Goal: Task Accomplishment & Management: Complete application form

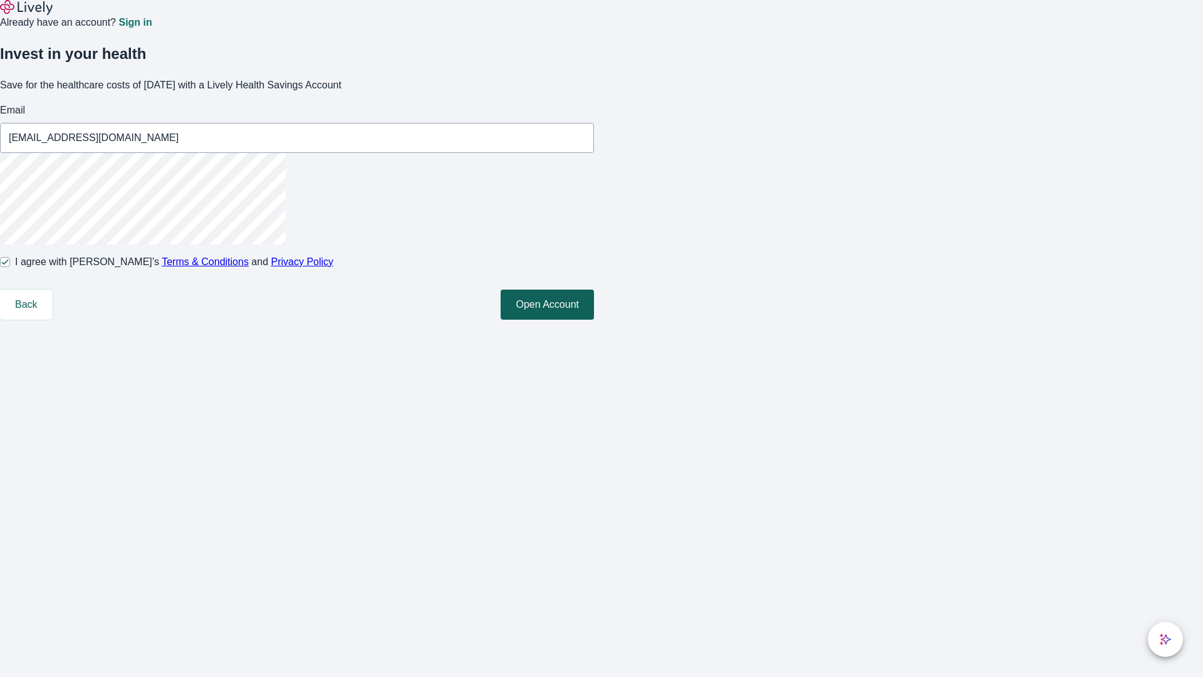
click at [594, 319] on button "Open Account" at bounding box center [547, 304] width 93 height 30
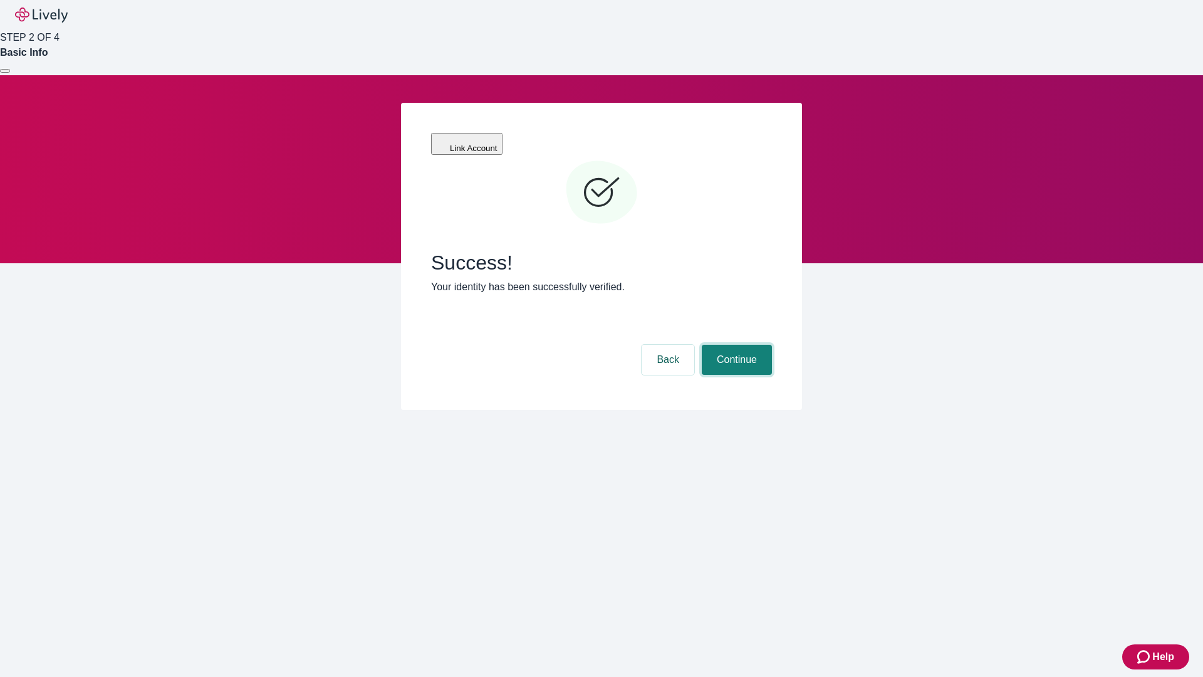
click at [735, 345] on button "Continue" at bounding box center [737, 360] width 70 height 30
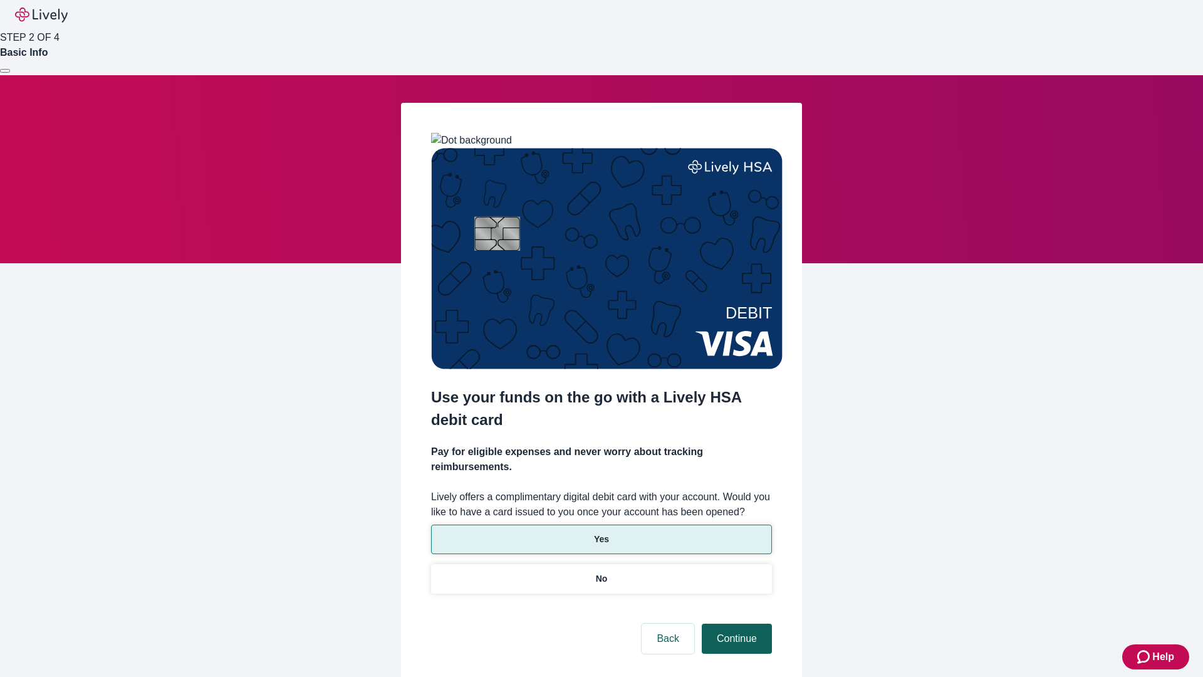
click at [601, 572] on p "No" at bounding box center [602, 578] width 12 height 13
click at [735, 623] on button "Continue" at bounding box center [737, 638] width 70 height 30
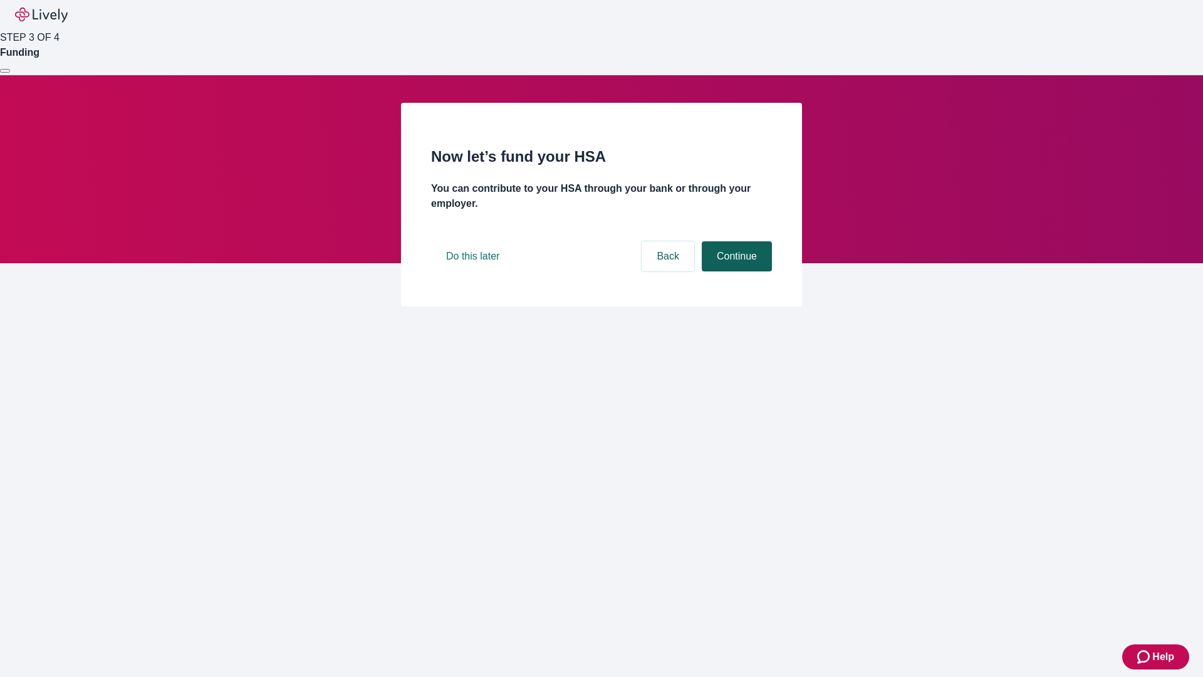
click at [735, 271] on button "Continue" at bounding box center [737, 256] width 70 height 30
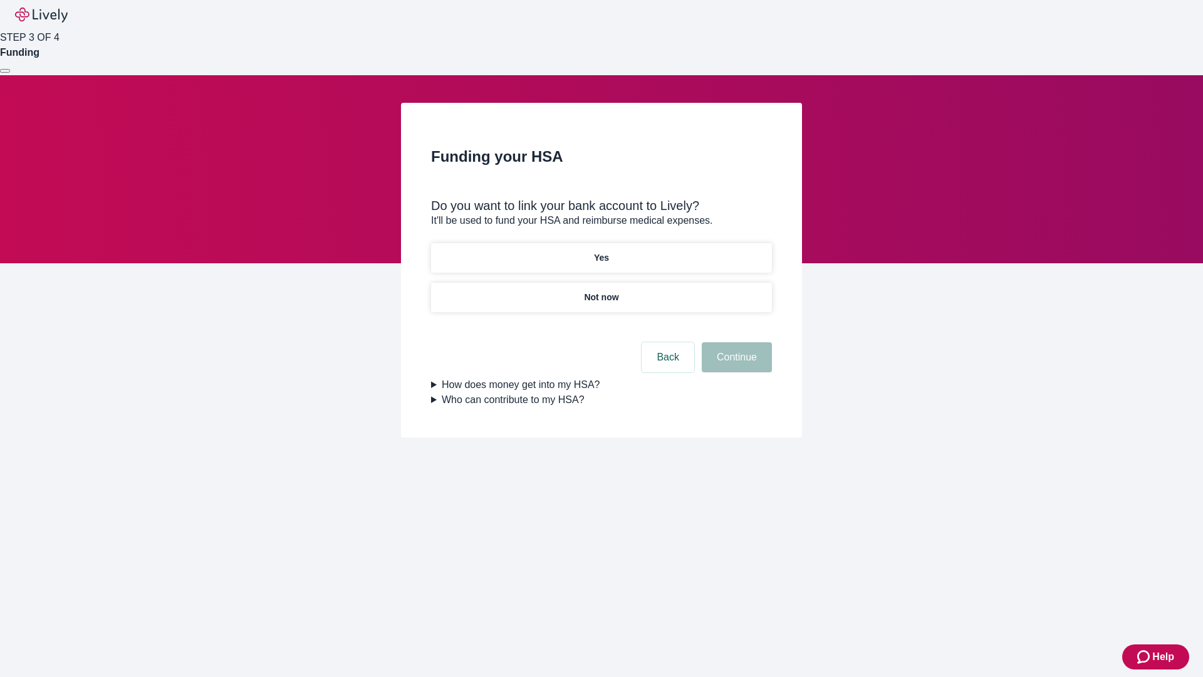
click at [601, 251] on p "Yes" at bounding box center [601, 257] width 15 height 13
click at [735, 342] on button "Continue" at bounding box center [737, 357] width 70 height 30
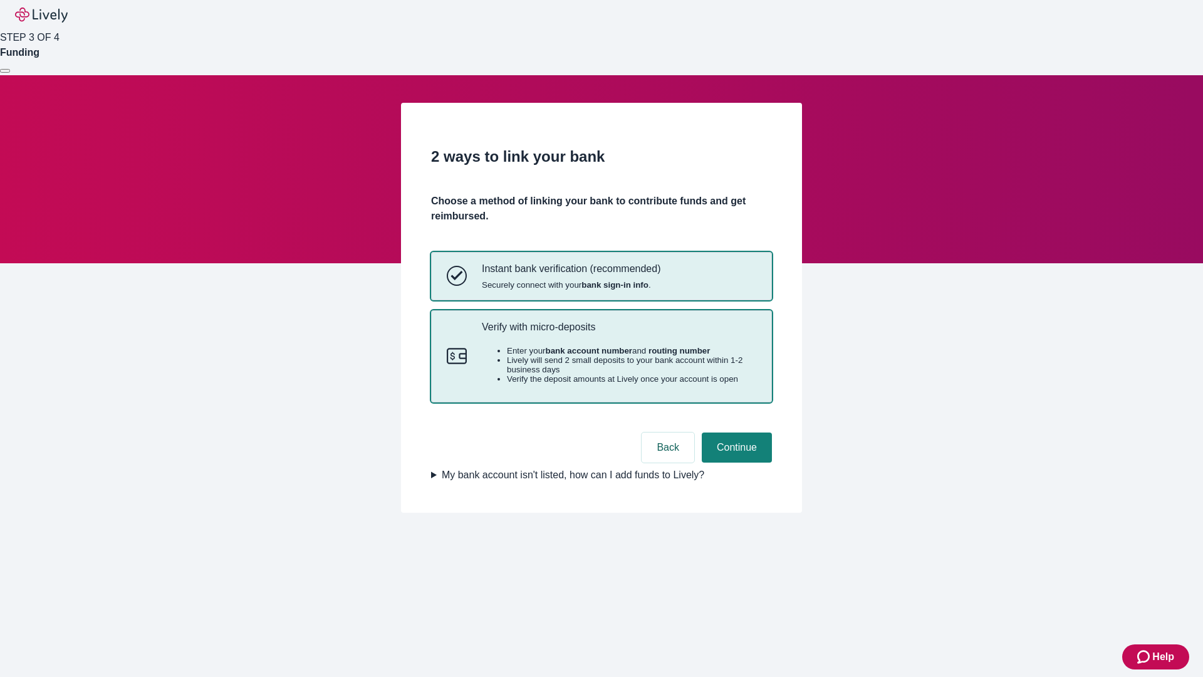
click at [618, 333] on p "Verify with micro-deposits" at bounding box center [619, 327] width 274 height 12
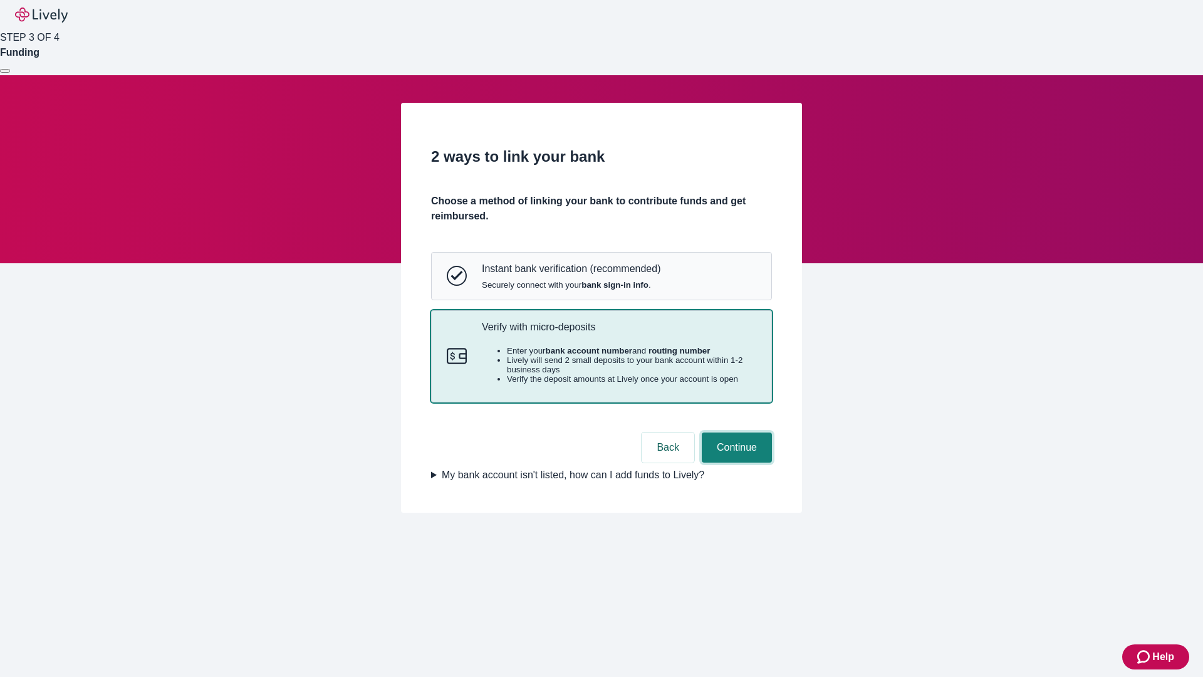
click at [735, 462] on button "Continue" at bounding box center [737, 447] width 70 height 30
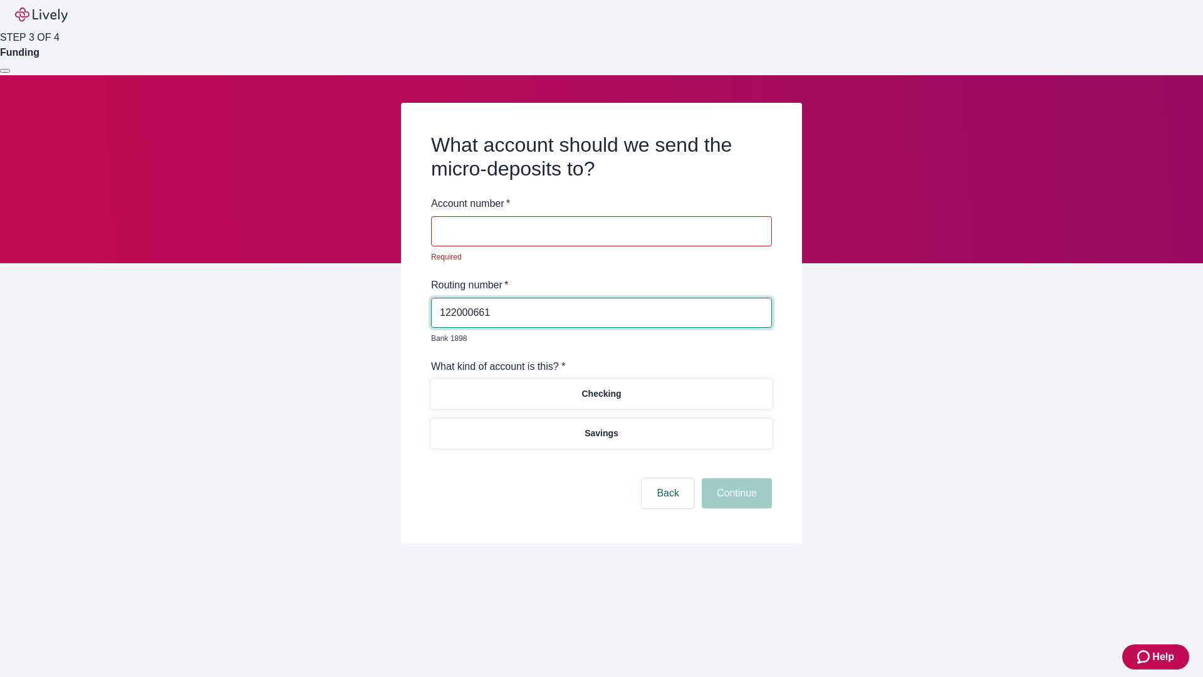
type input "122000661"
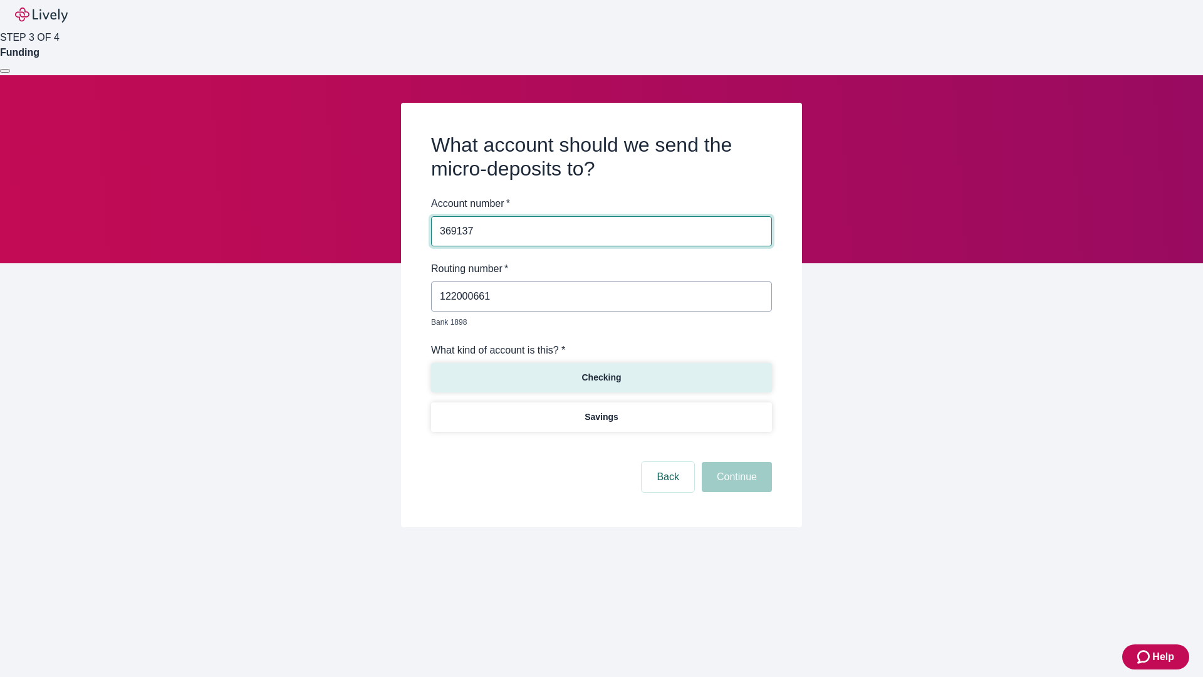
type input "369137"
click at [601, 371] on p "Checking" at bounding box center [600, 377] width 39 height 13
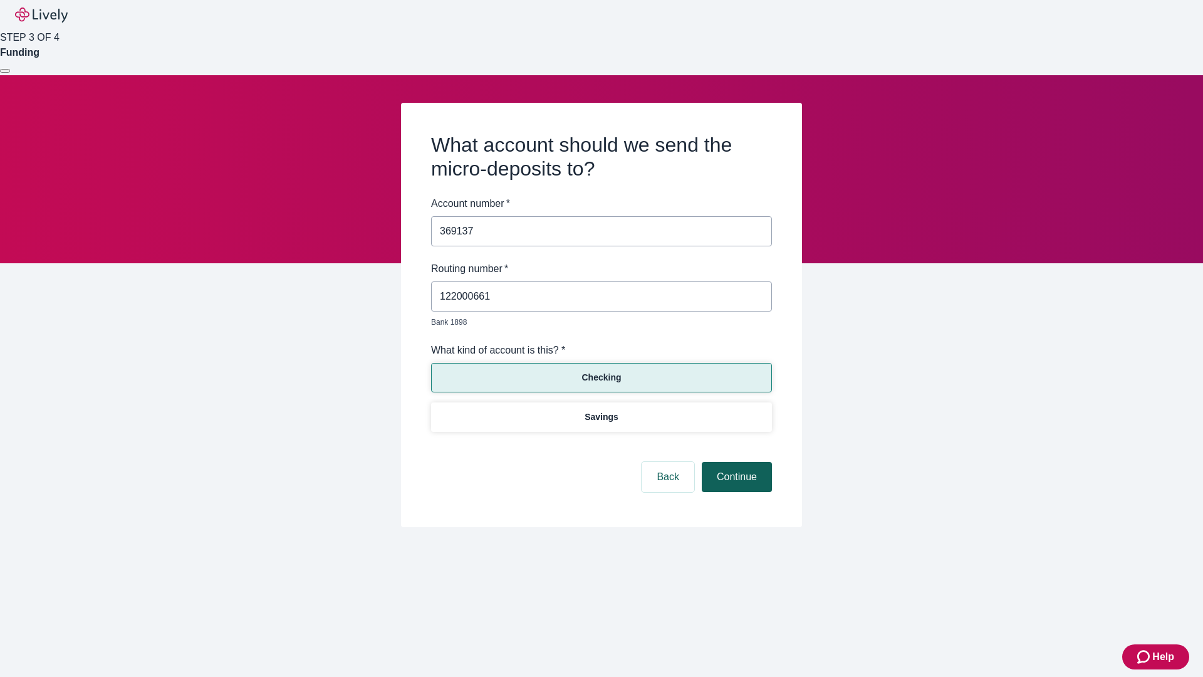
click at [735, 462] on button "Continue" at bounding box center [737, 477] width 70 height 30
